Goal: Information Seeking & Learning: Learn about a topic

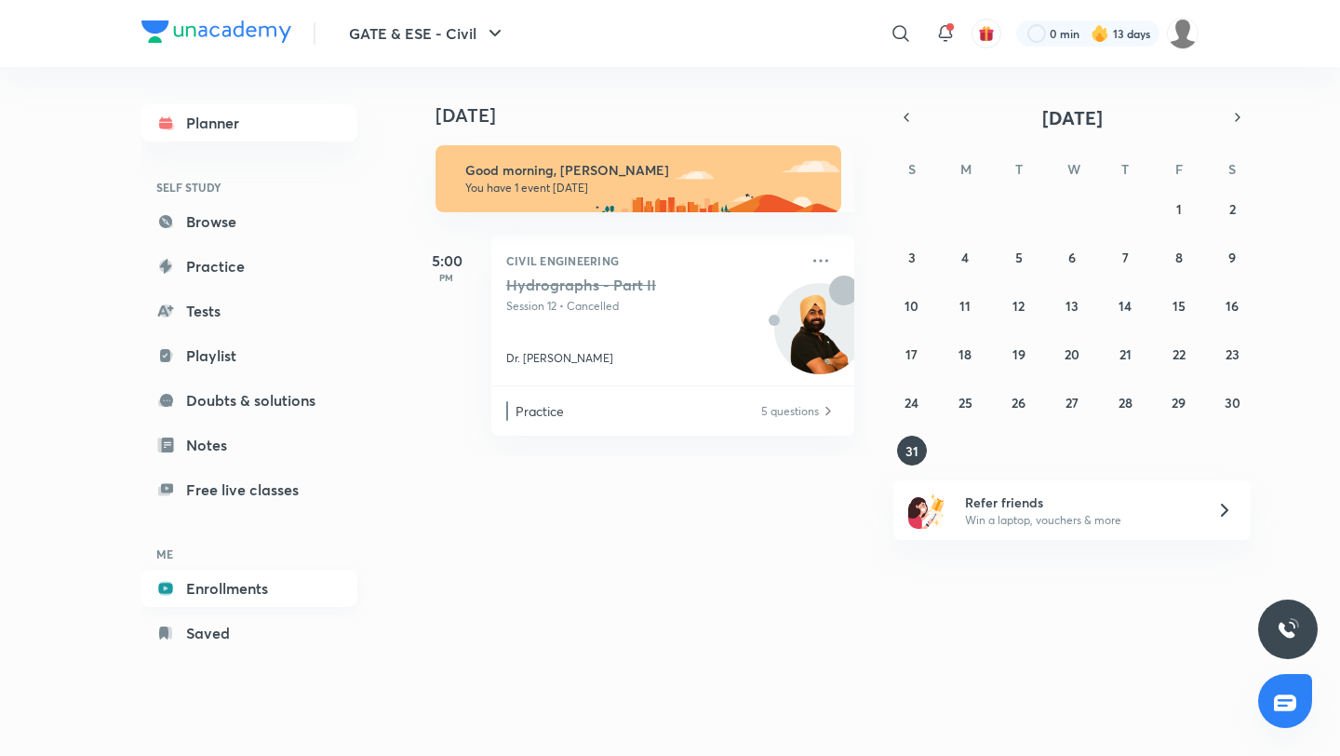
click at [200, 578] on link "Enrollments" at bounding box center [249, 588] width 216 height 37
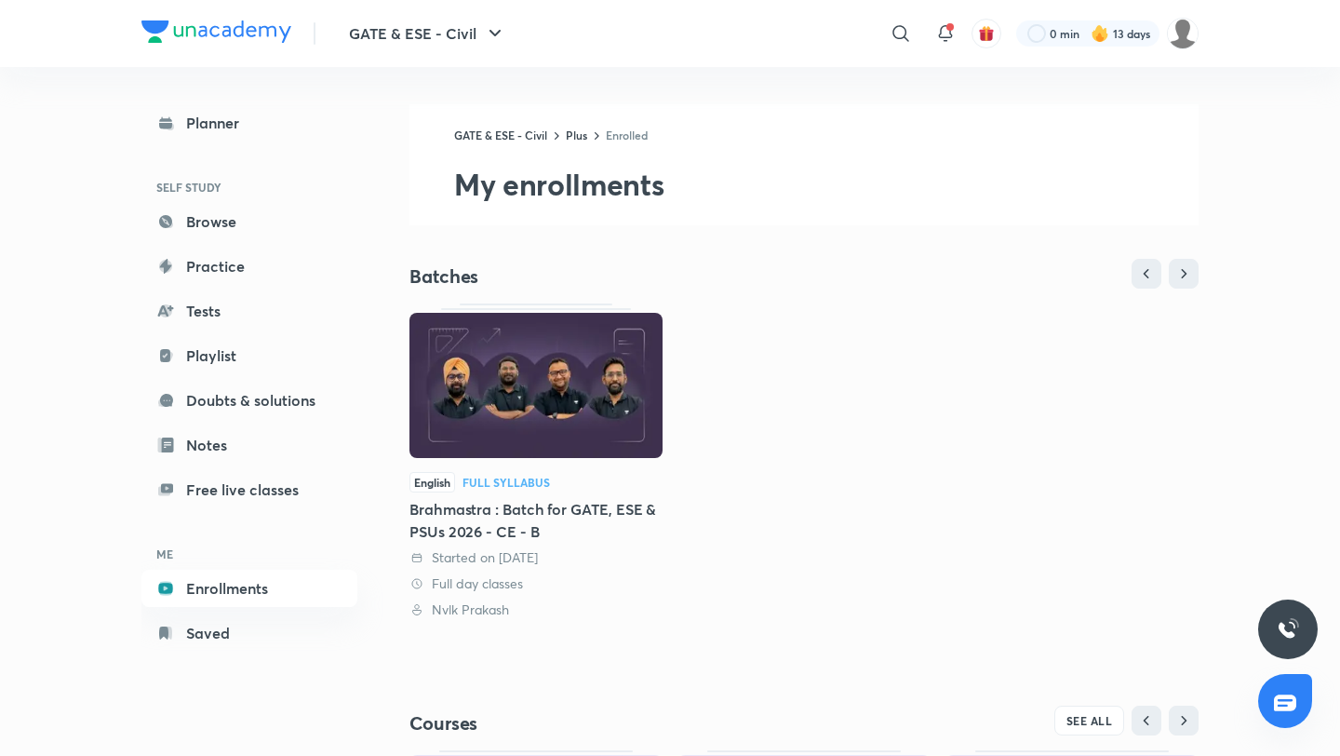
scroll to position [317, 0]
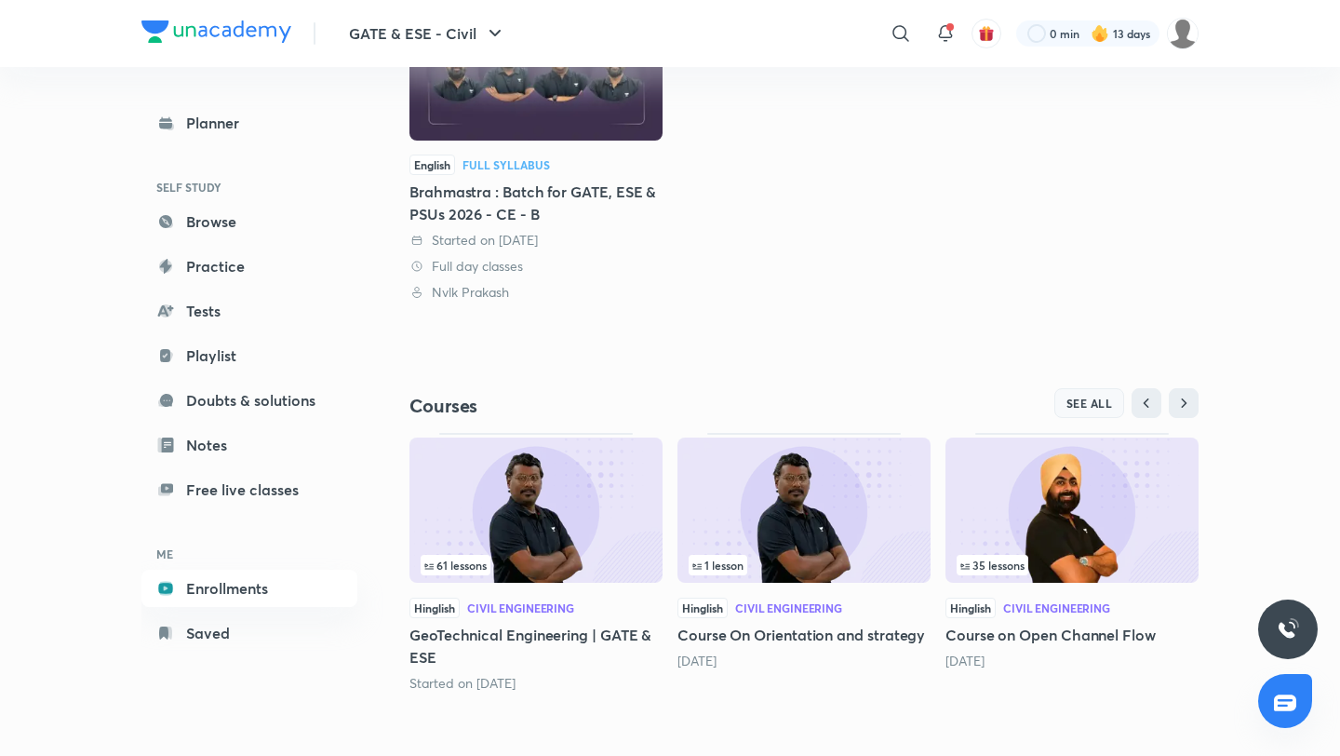
click at [1080, 401] on span "SEE ALL" at bounding box center [1090, 403] width 47 height 13
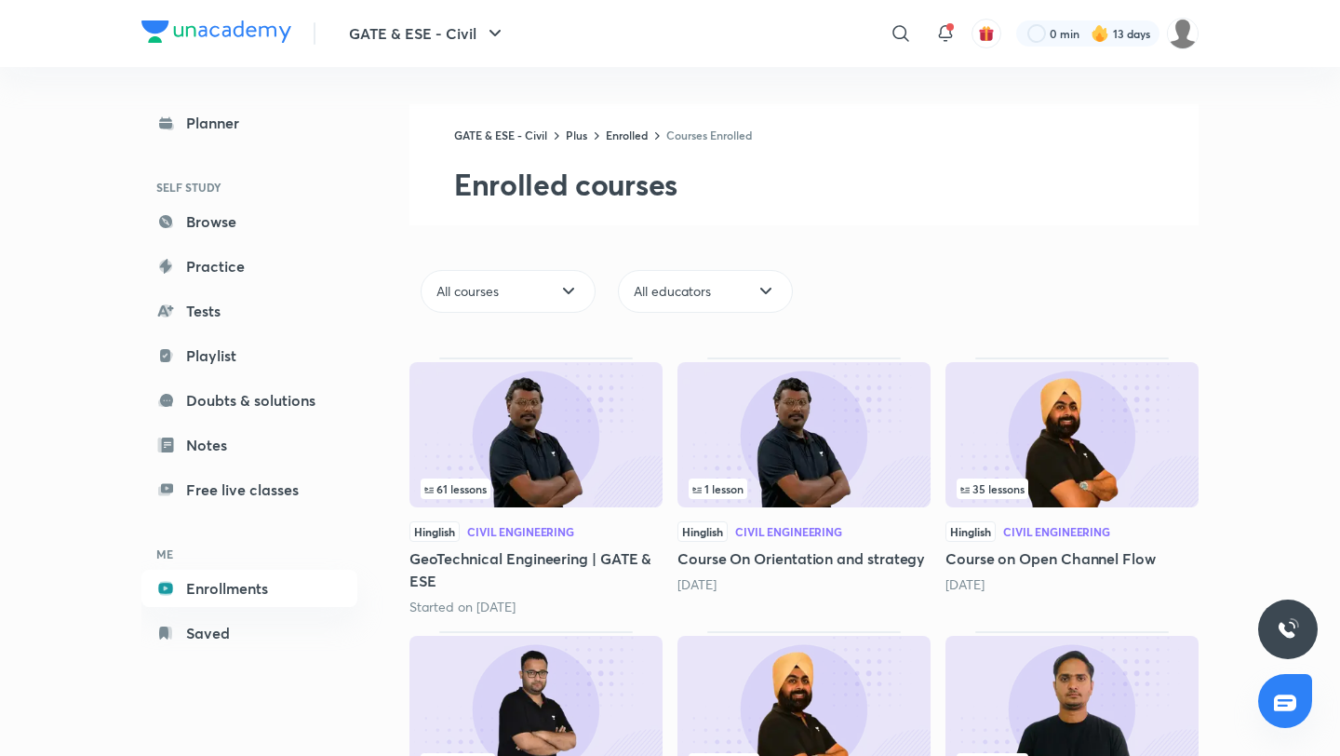
scroll to position [191, 0]
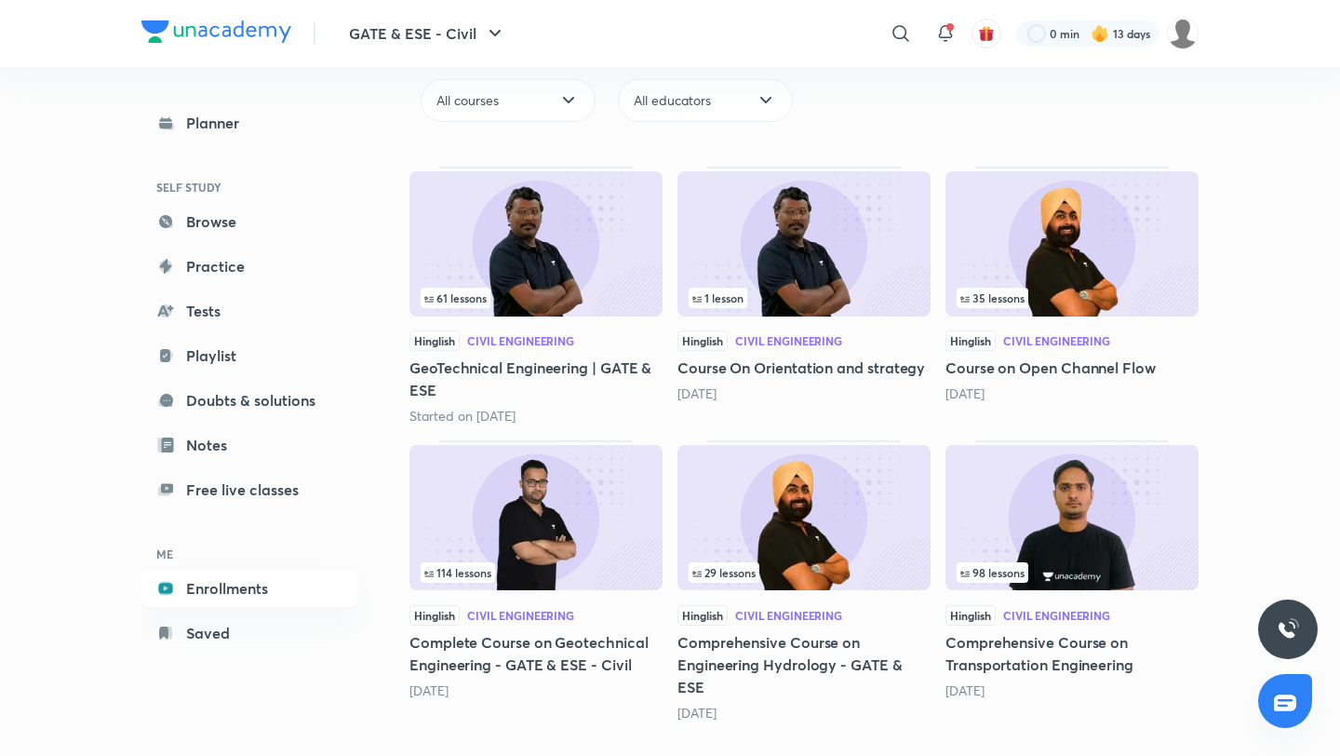
click at [779, 508] on img at bounding box center [804, 517] width 253 height 145
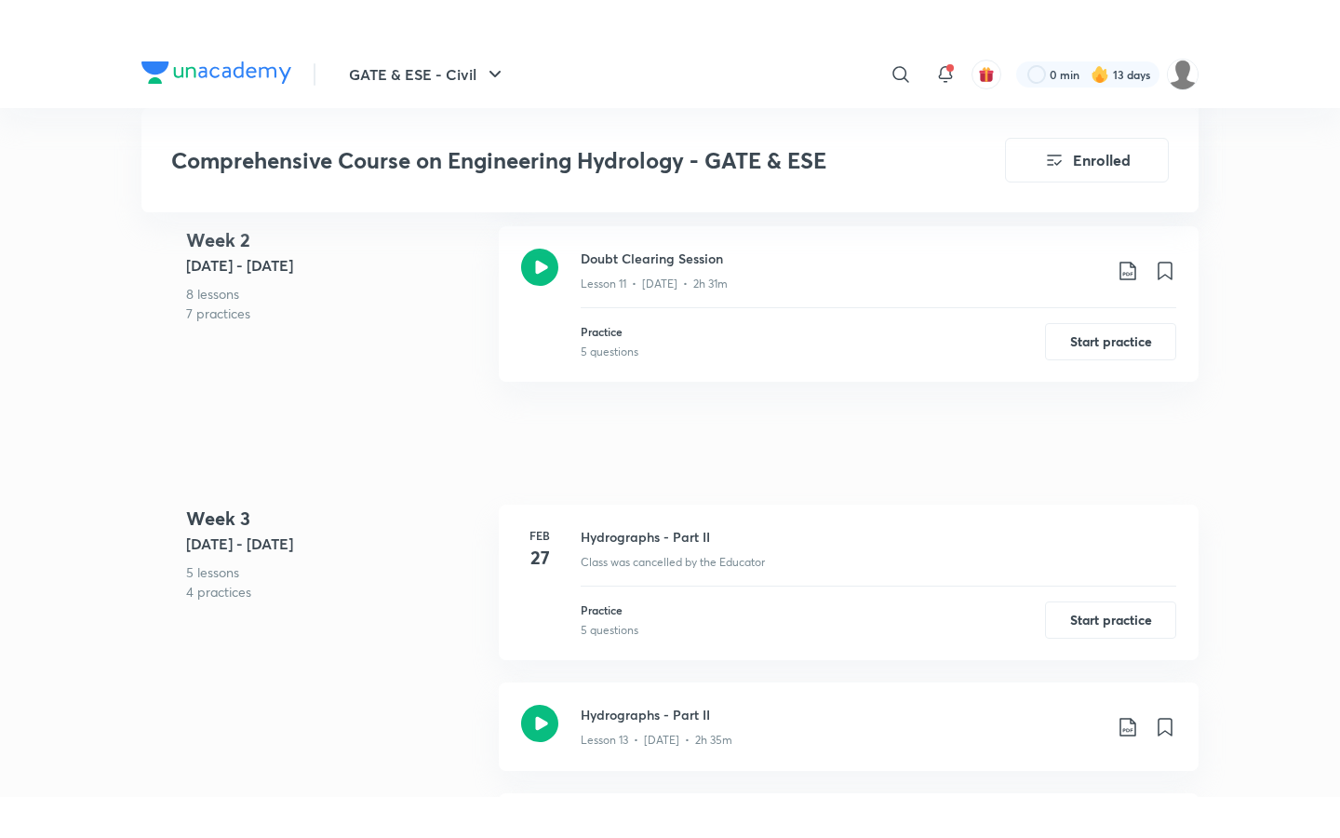
scroll to position [2900, 0]
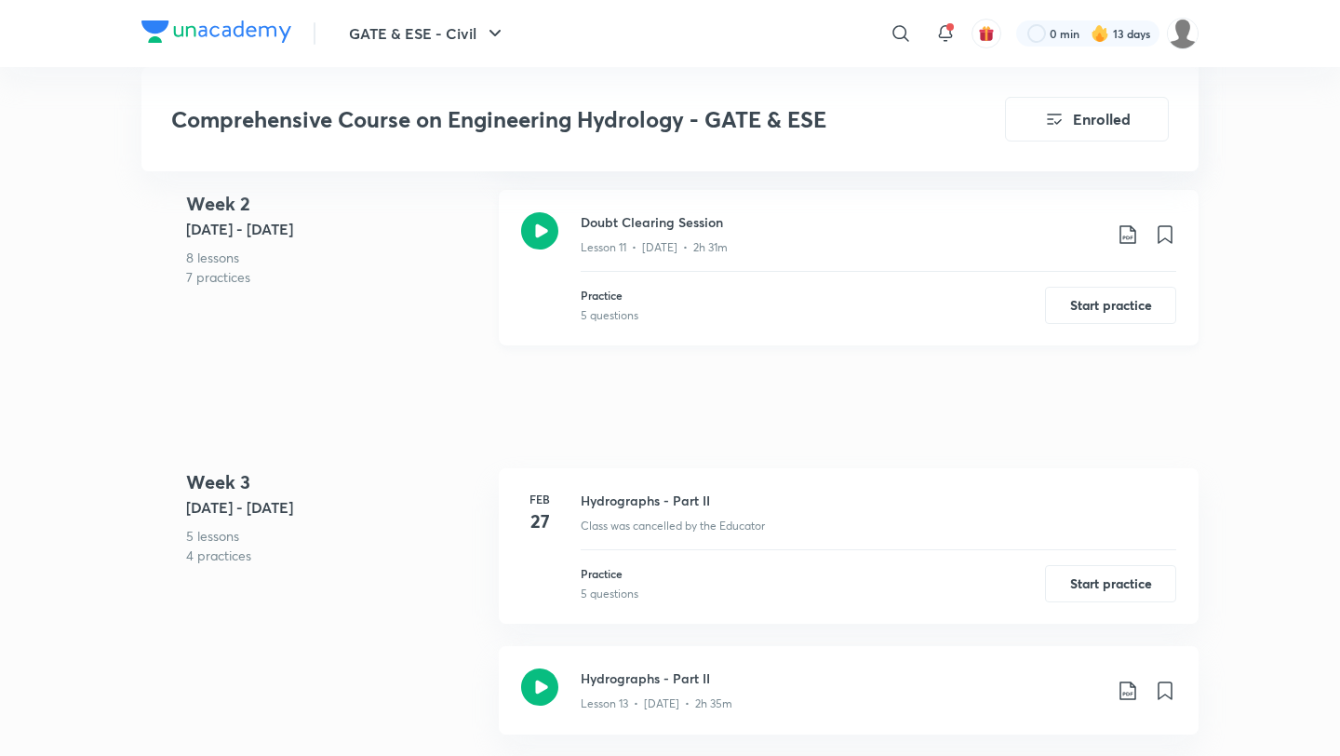
click at [736, 225] on h3 "Doubt Clearing Session" at bounding box center [841, 222] width 521 height 20
